Goal: Find contact information: Find contact information

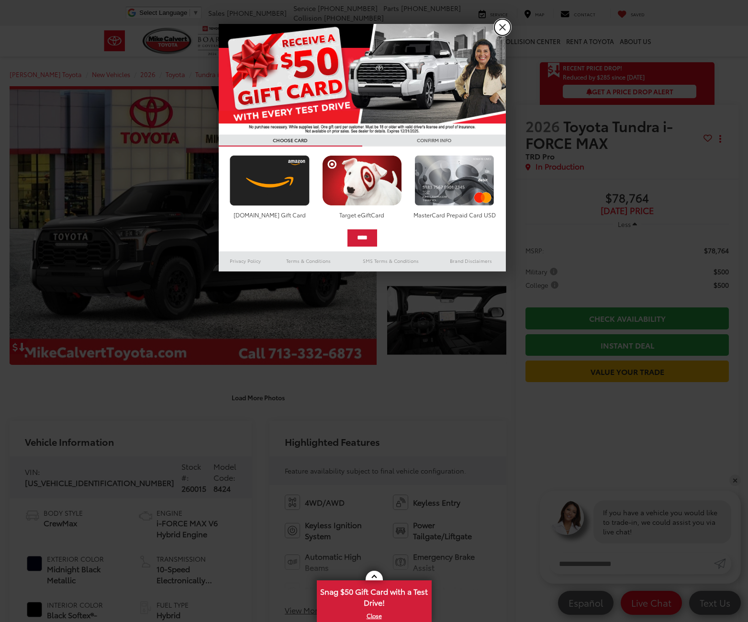
click at [508, 28] on link "X" at bounding box center [503, 27] width 16 height 16
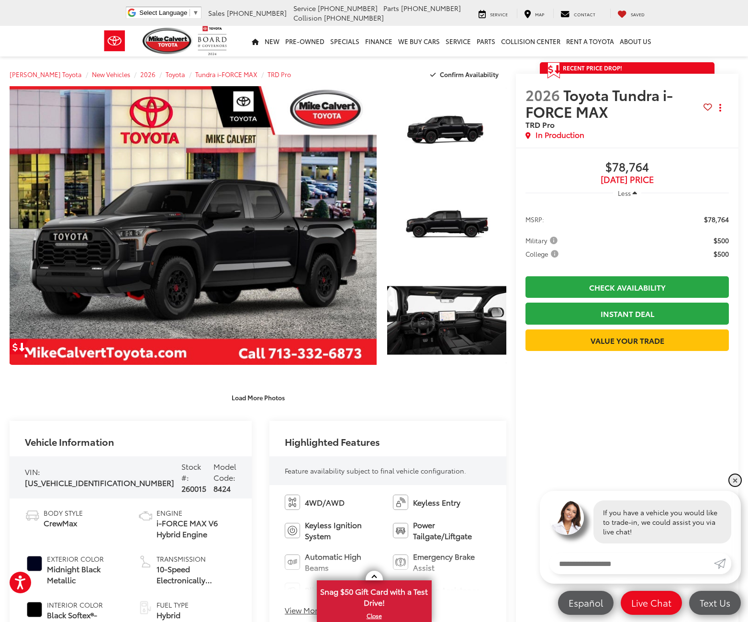
click at [736, 482] on link "✕" at bounding box center [735, 480] width 11 height 11
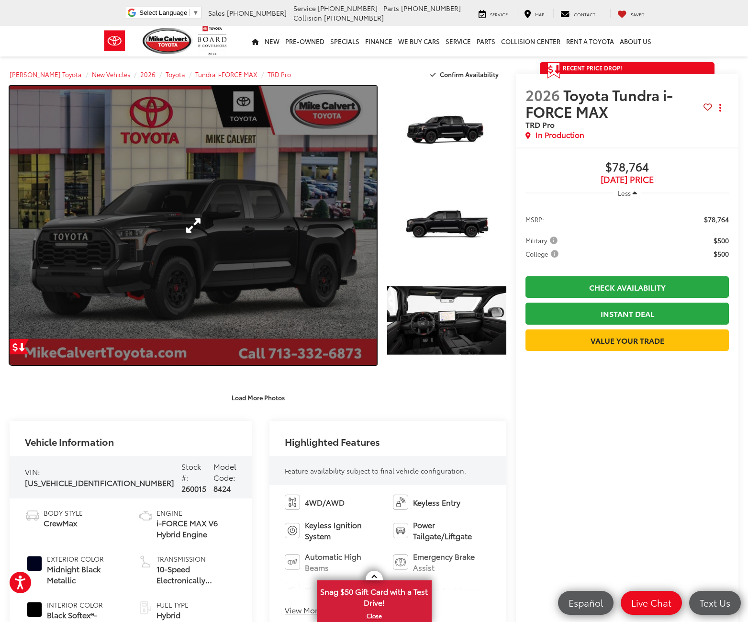
click at [197, 220] on link "Expand Photo 0" at bounding box center [193, 225] width 367 height 279
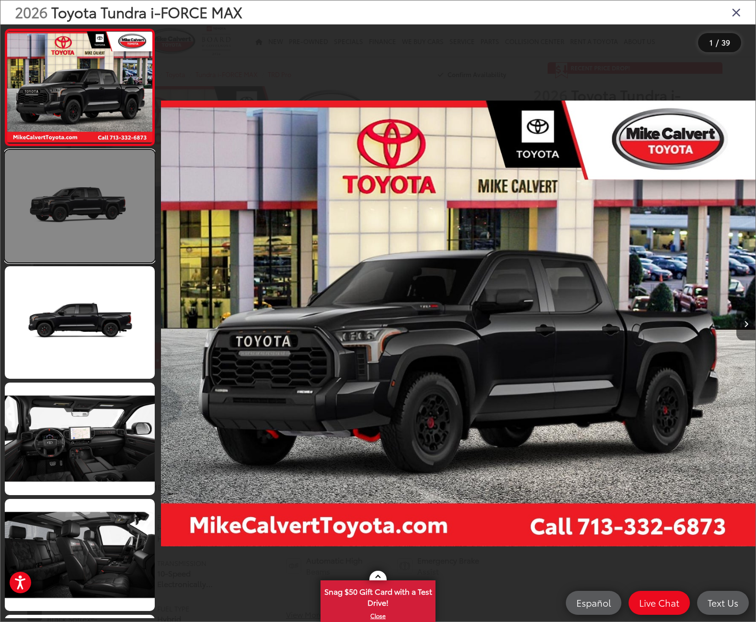
click at [98, 213] on link at bounding box center [80, 206] width 150 height 113
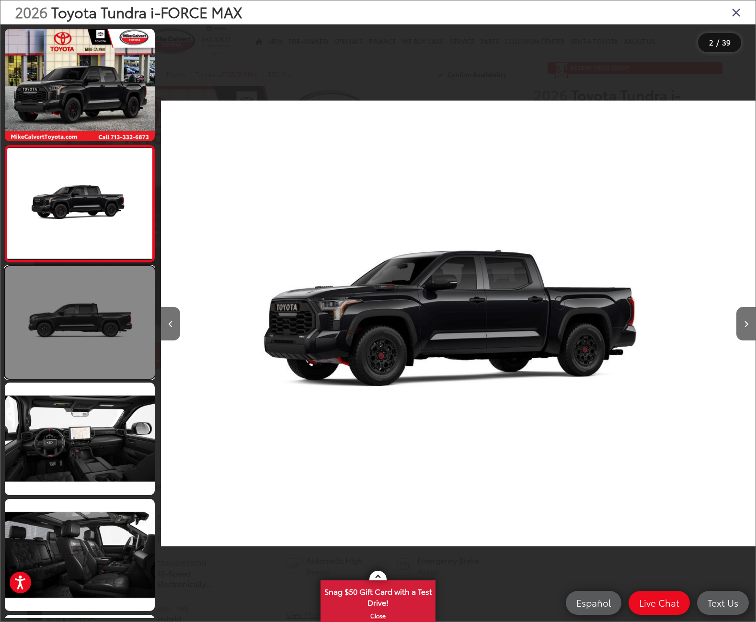
click at [83, 308] on link at bounding box center [80, 322] width 150 height 113
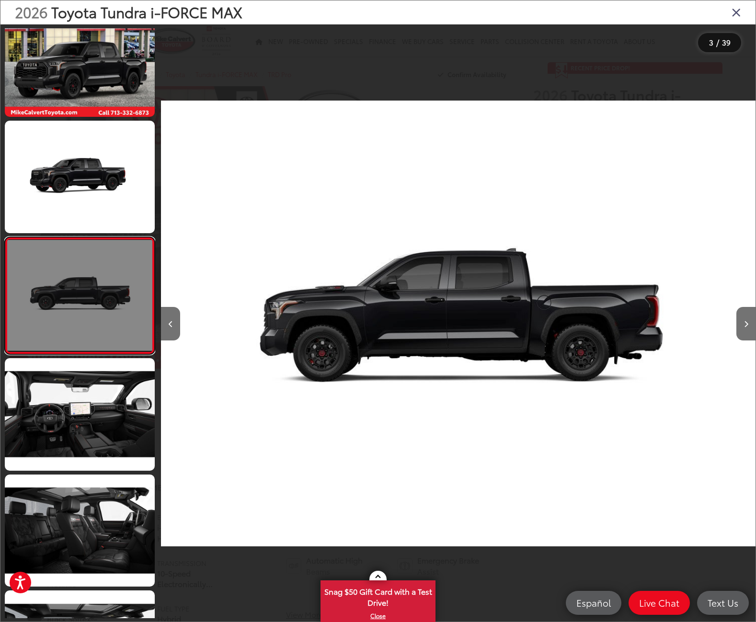
scroll to position [0, 1189]
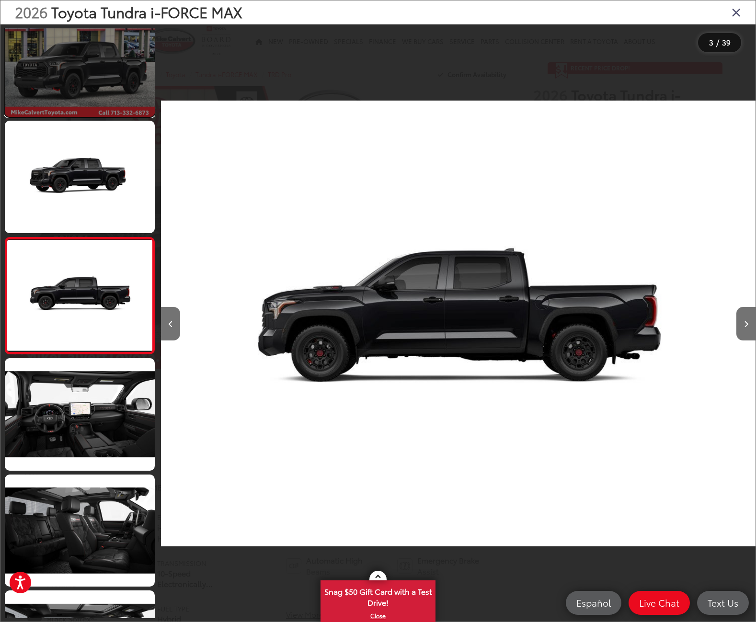
click at [81, 86] on link at bounding box center [80, 60] width 150 height 113
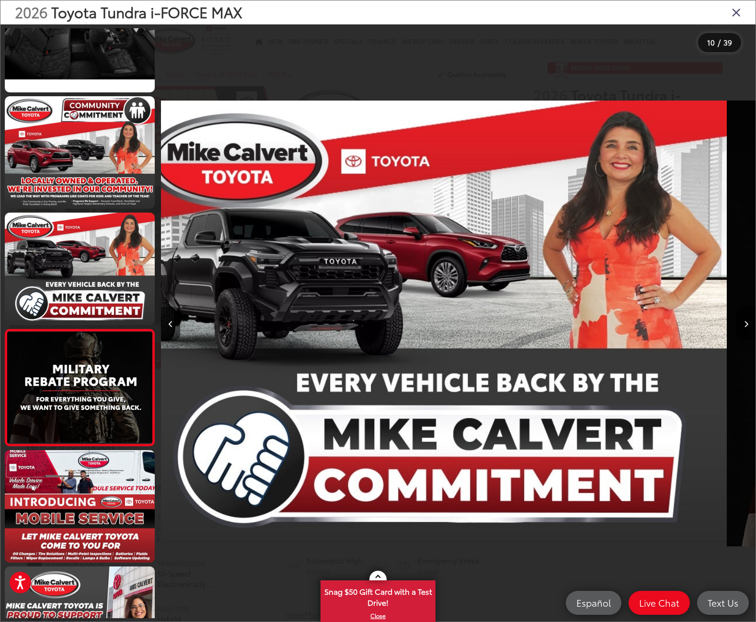
scroll to position [0, 0]
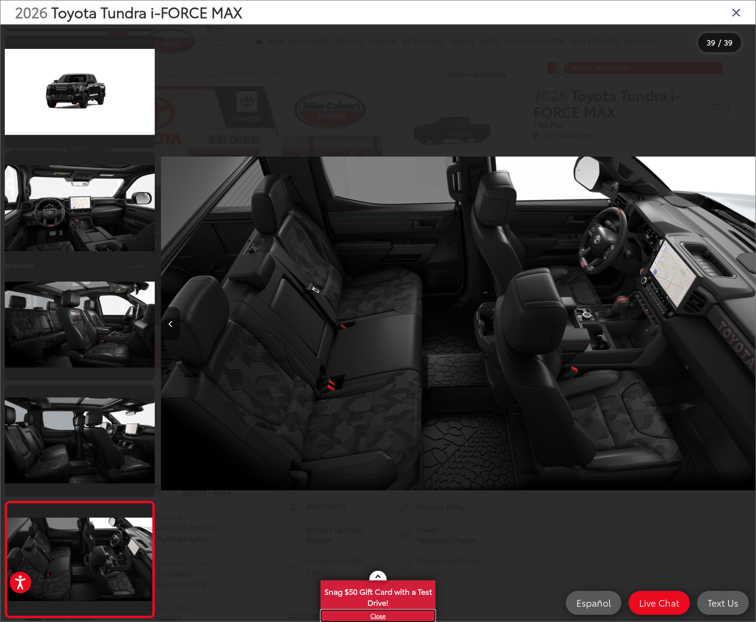
click at [378, 614] on link "X" at bounding box center [377, 616] width 113 height 11
click at [732, 13] on icon "Close gallery" at bounding box center [736, 12] width 10 height 12
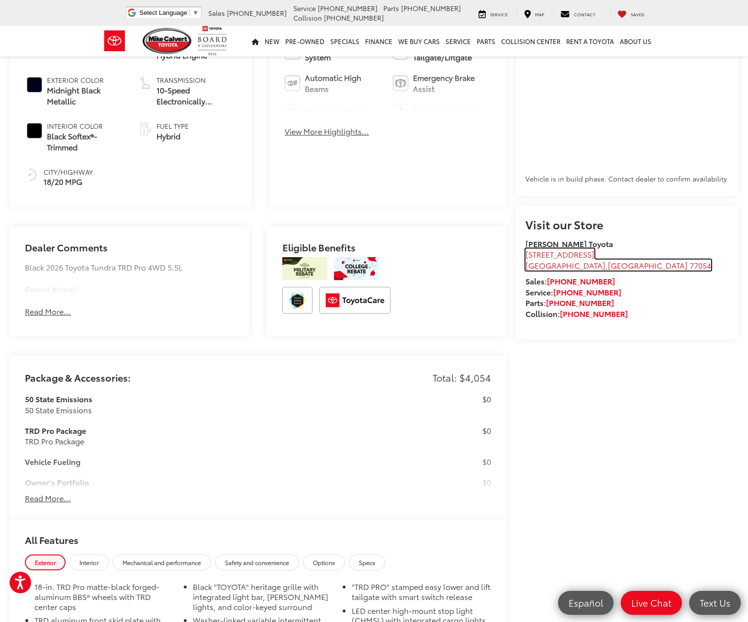
click at [538, 260] on span "[STREET_ADDRESS]" at bounding box center [560, 254] width 69 height 11
